Goal: Learn about a topic

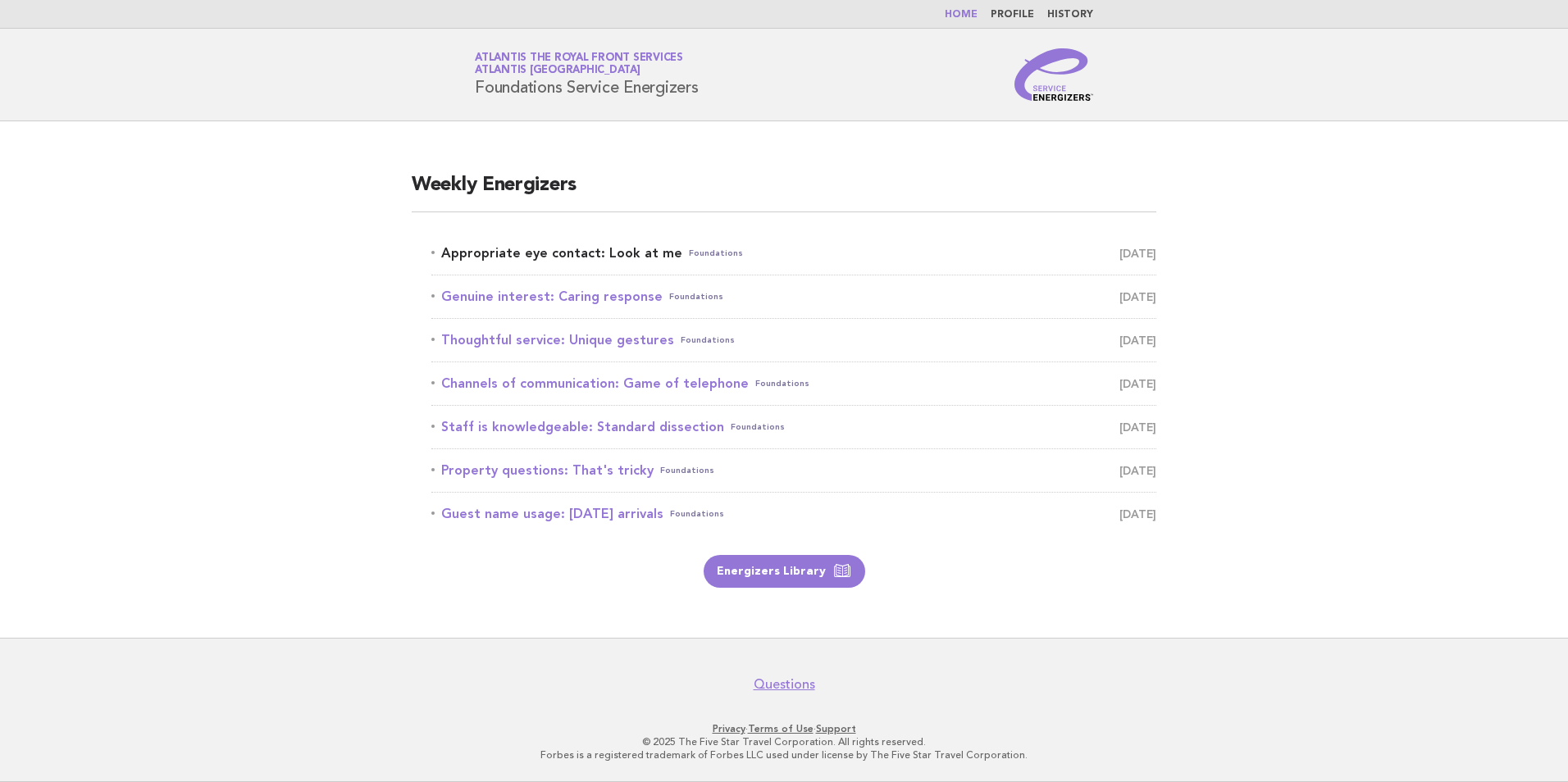
click at [561, 254] on link "Appropriate eye contact: Look at me Foundations August 26" at bounding box center [794, 253] width 725 height 23
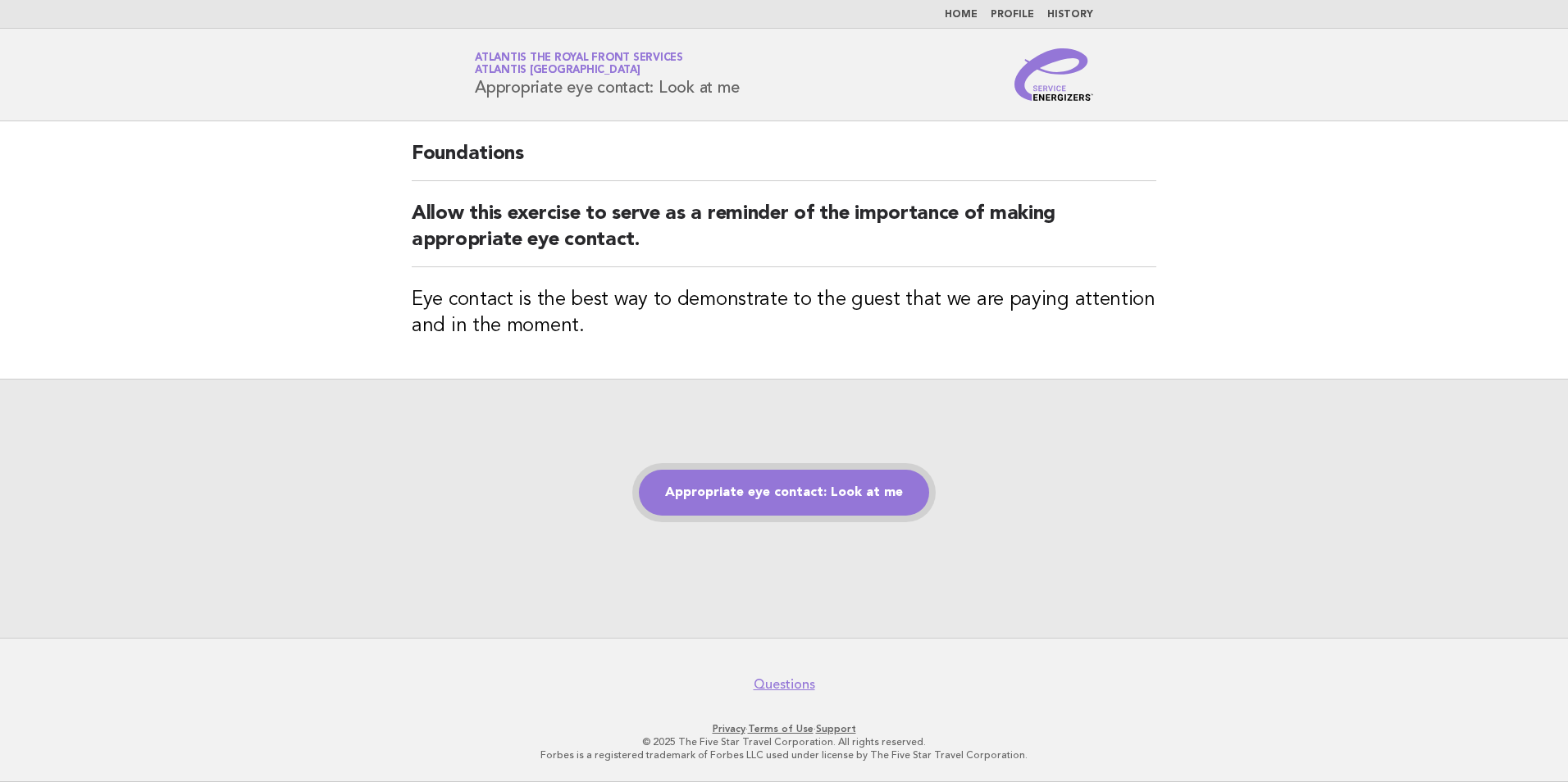
click at [837, 499] on link "Appropriate eye contact: Look at me" at bounding box center [784, 492] width 290 height 46
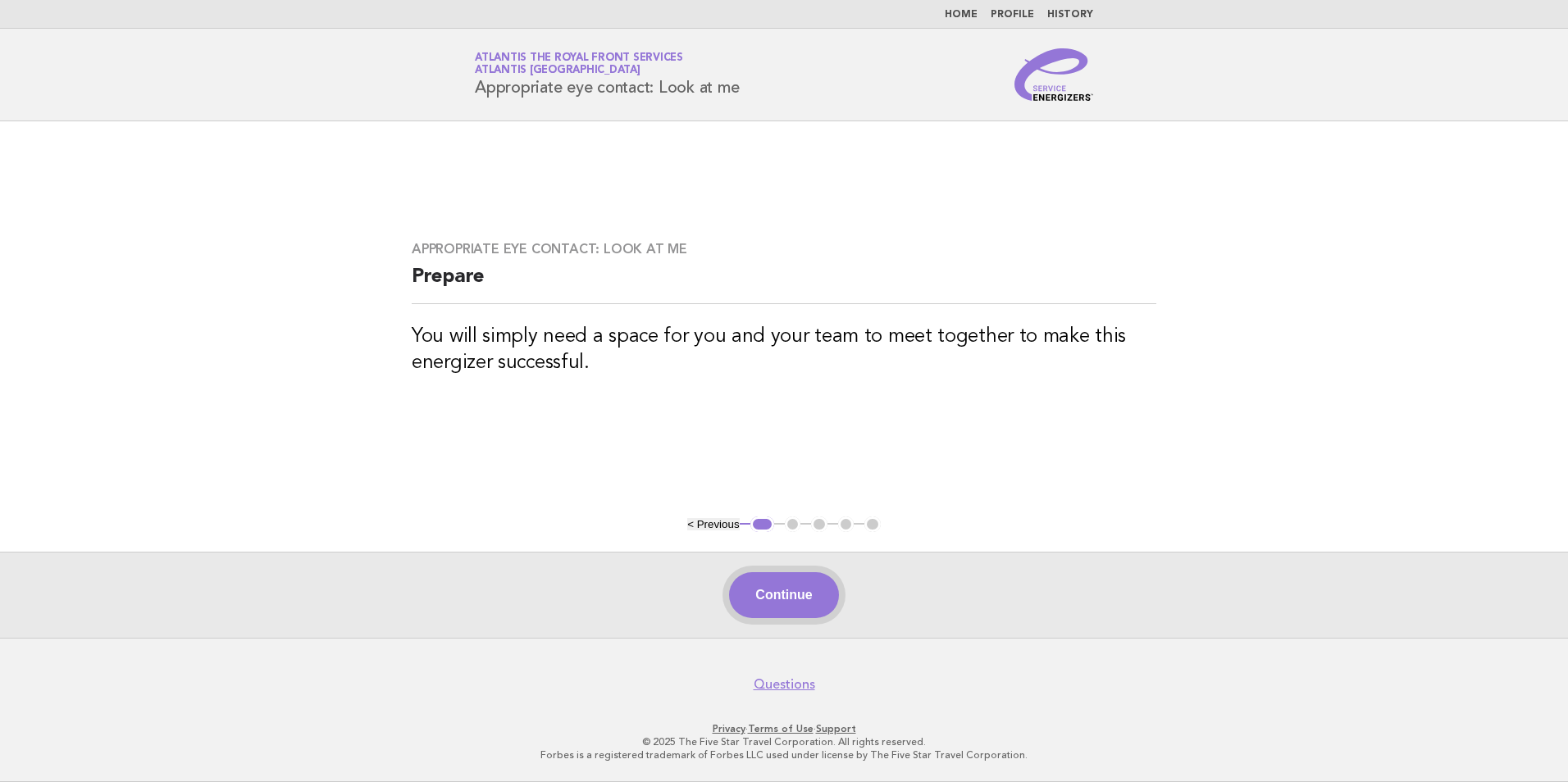
click at [804, 593] on button "Continue" at bounding box center [783, 595] width 109 height 46
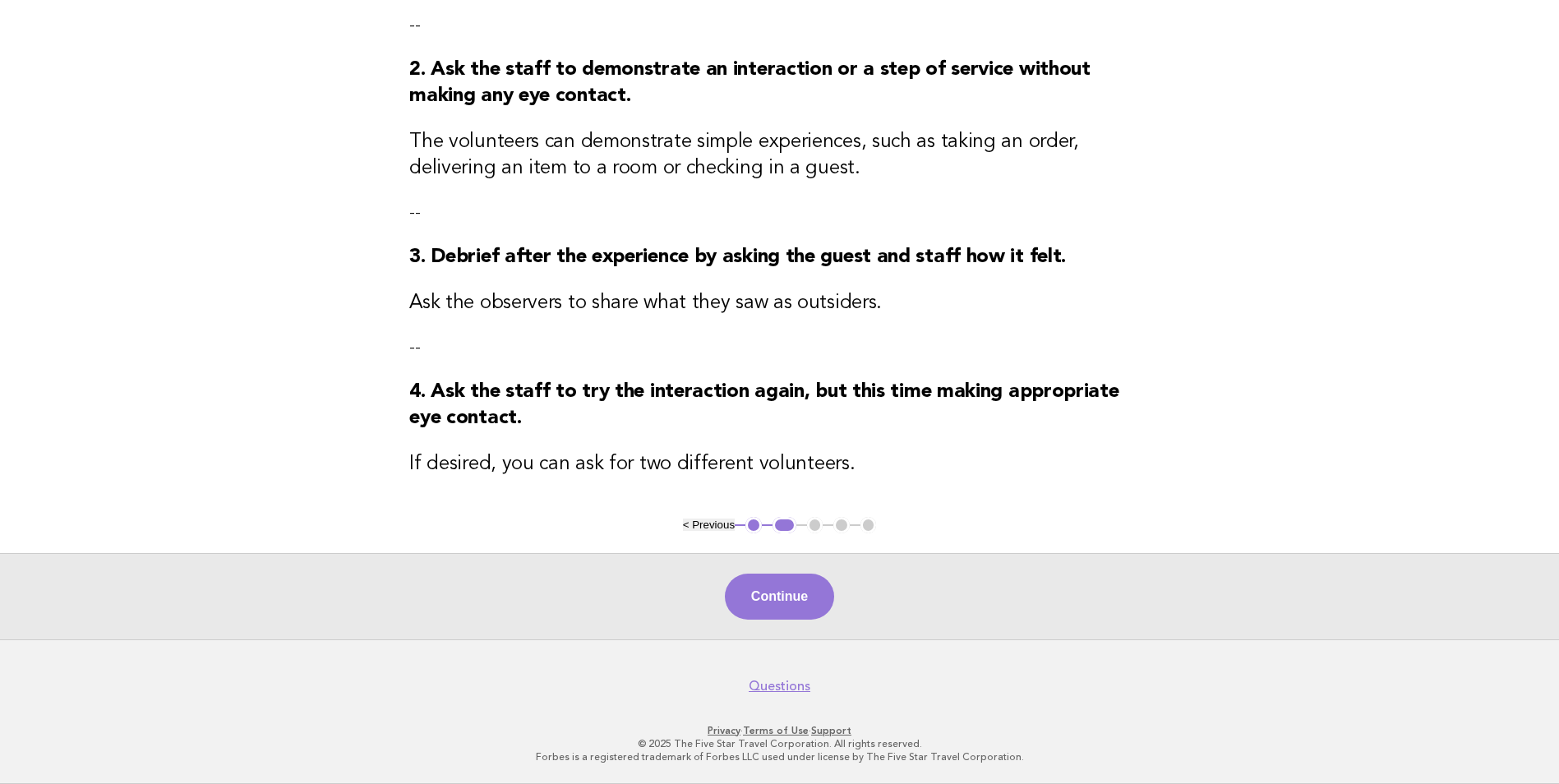
click at [772, 615] on button "Continue" at bounding box center [779, 596] width 109 height 46
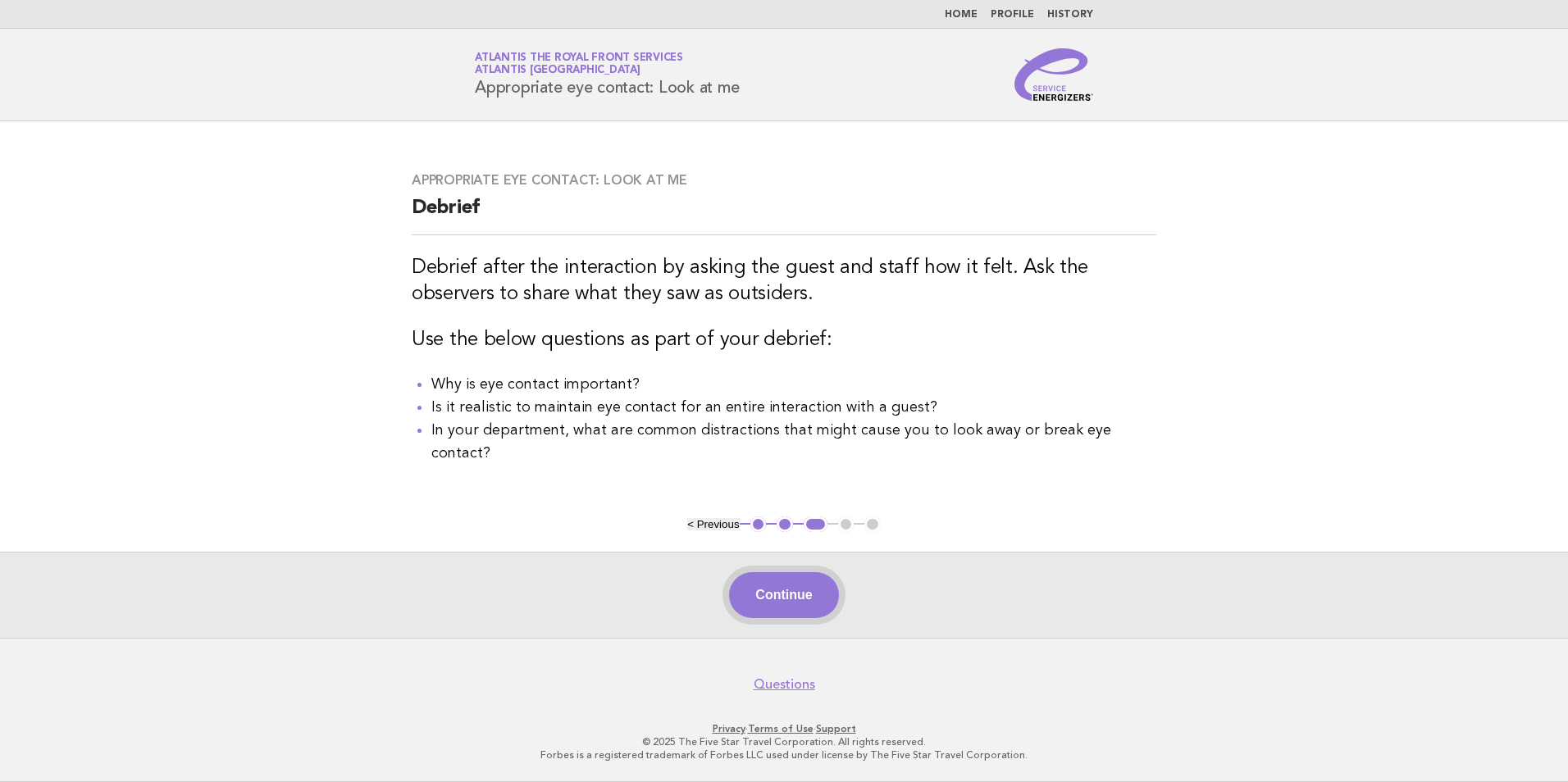
click at [804, 585] on button "Continue" at bounding box center [783, 595] width 109 height 46
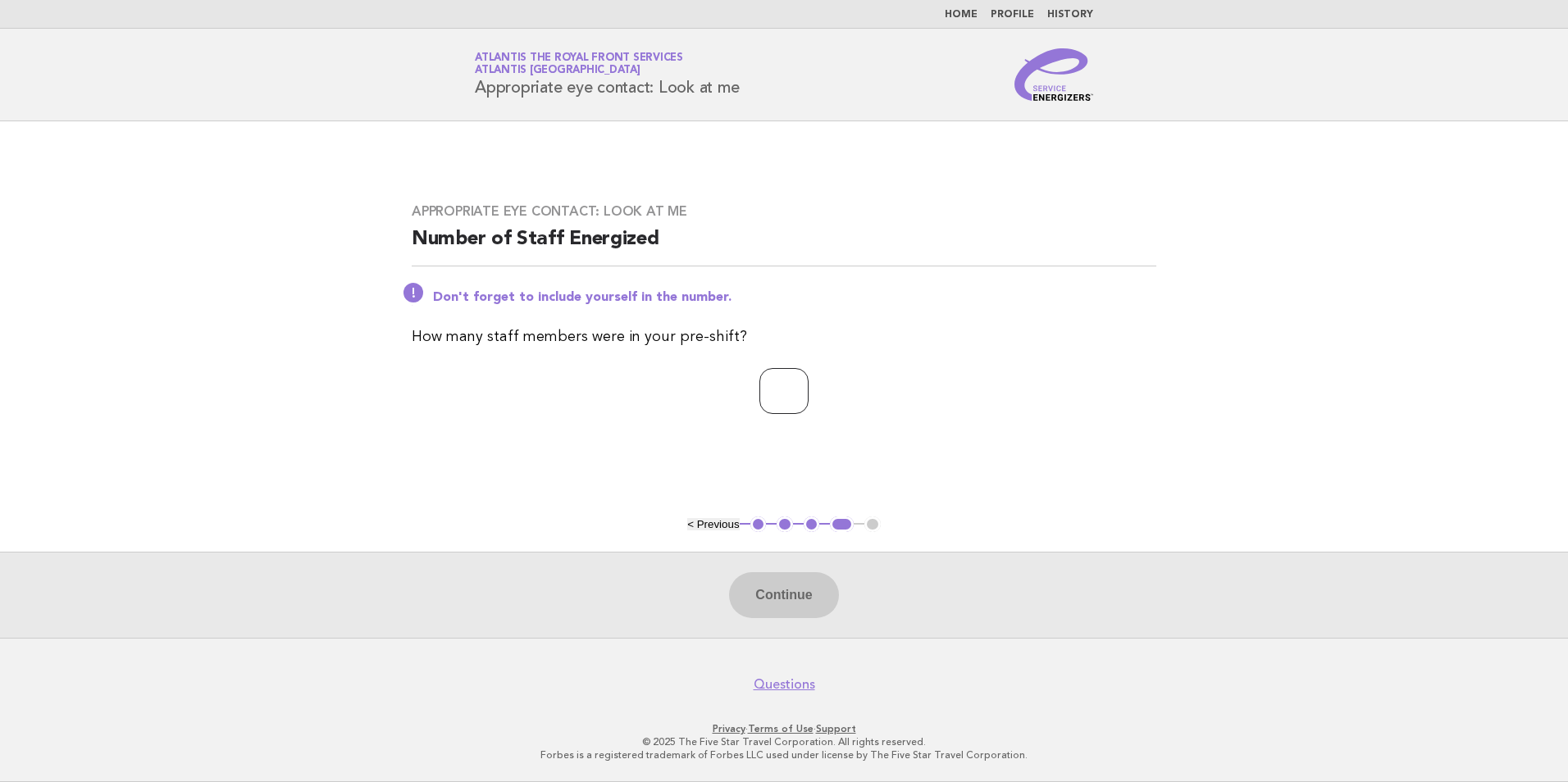
click at [781, 385] on input "number" at bounding box center [784, 391] width 49 height 46
type input "*"
click at [788, 597] on button "Continue" at bounding box center [783, 595] width 109 height 46
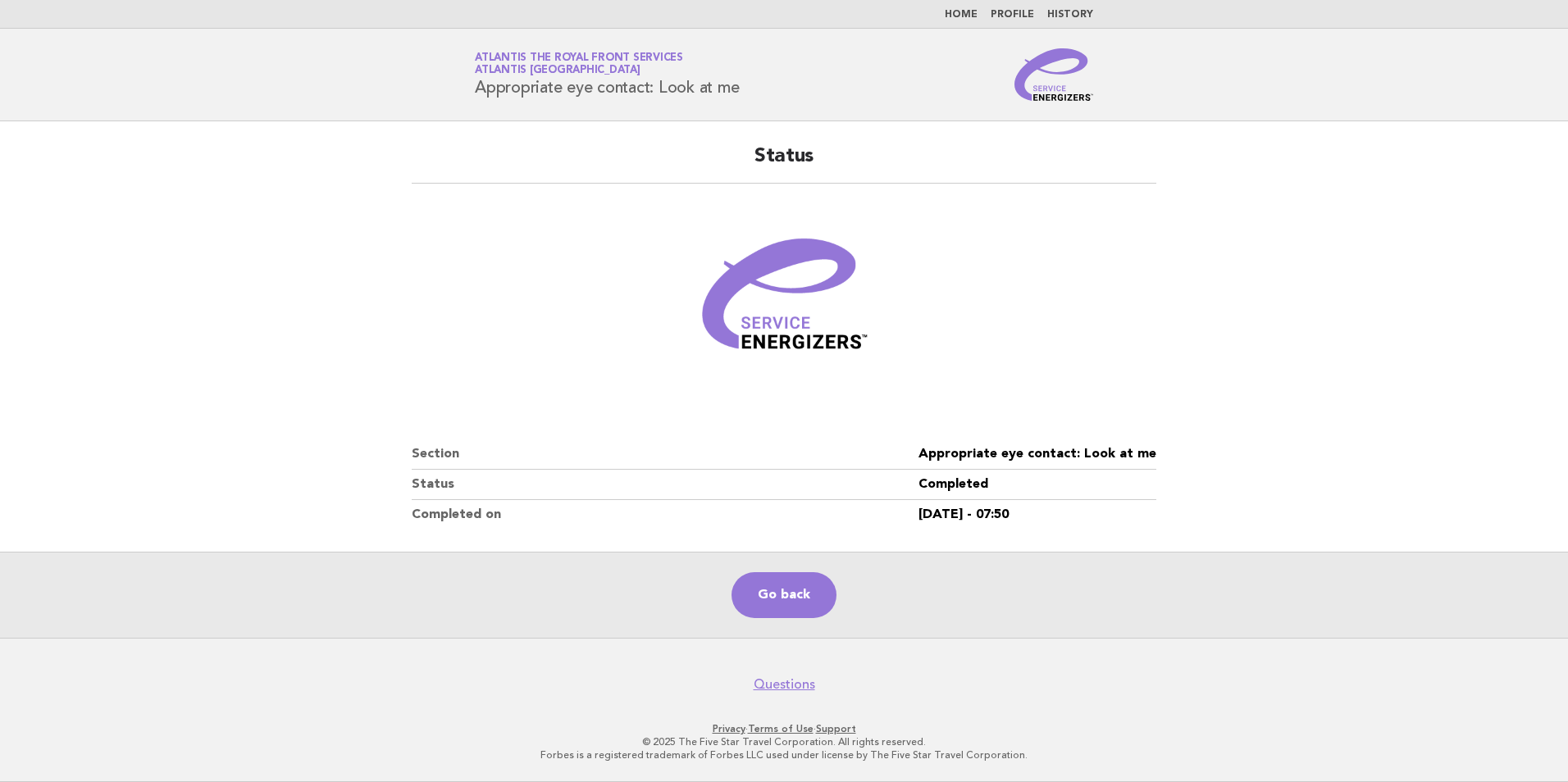
click at [105, 46] on header "Service Energizers Atlantis The Royal Front Services Atlantis Dubai Appropriate…" at bounding box center [784, 75] width 1568 height 93
drag, startPoint x: 745, startPoint y: 83, endPoint x: 454, endPoint y: 95, distance: 291.2
click at [454, 95] on div "Service Energizers Atlantis The Royal Front Services Atlantis Dubai Appropriate…" at bounding box center [784, 74] width 664 height 52
copy h1 "Appropriate eye contact: Look at me"
